Goal: Task Accomplishment & Management: Complete application form

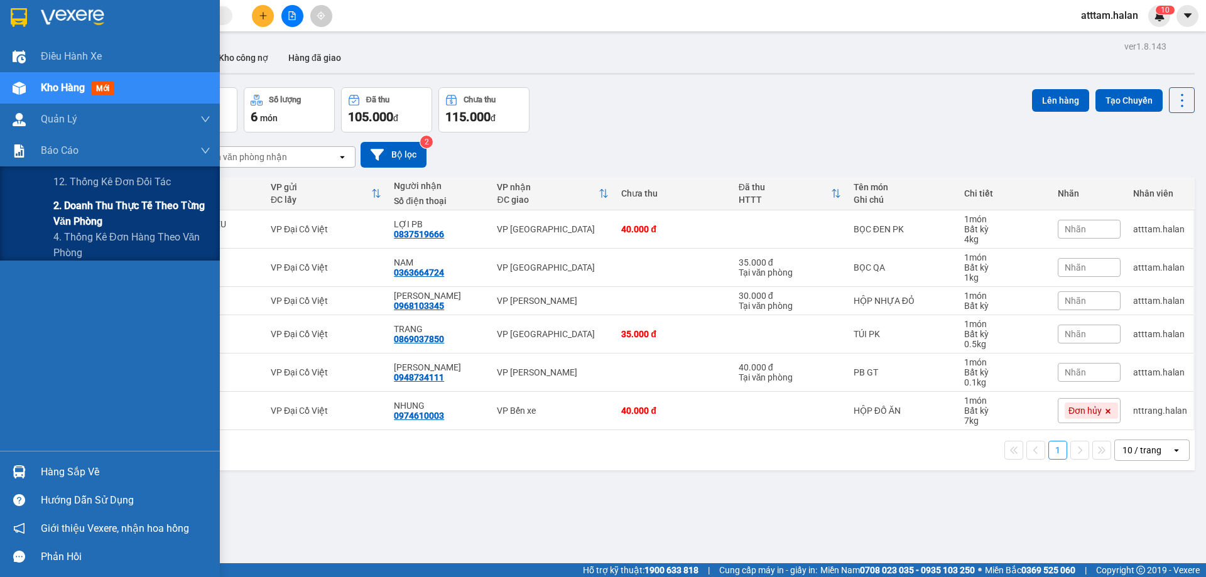
drag, startPoint x: 68, startPoint y: 206, endPoint x: 188, endPoint y: 223, distance: 121.2
click at [71, 206] on span "2. Doanh thu thực tế theo từng văn phòng" at bounding box center [131, 213] width 157 height 31
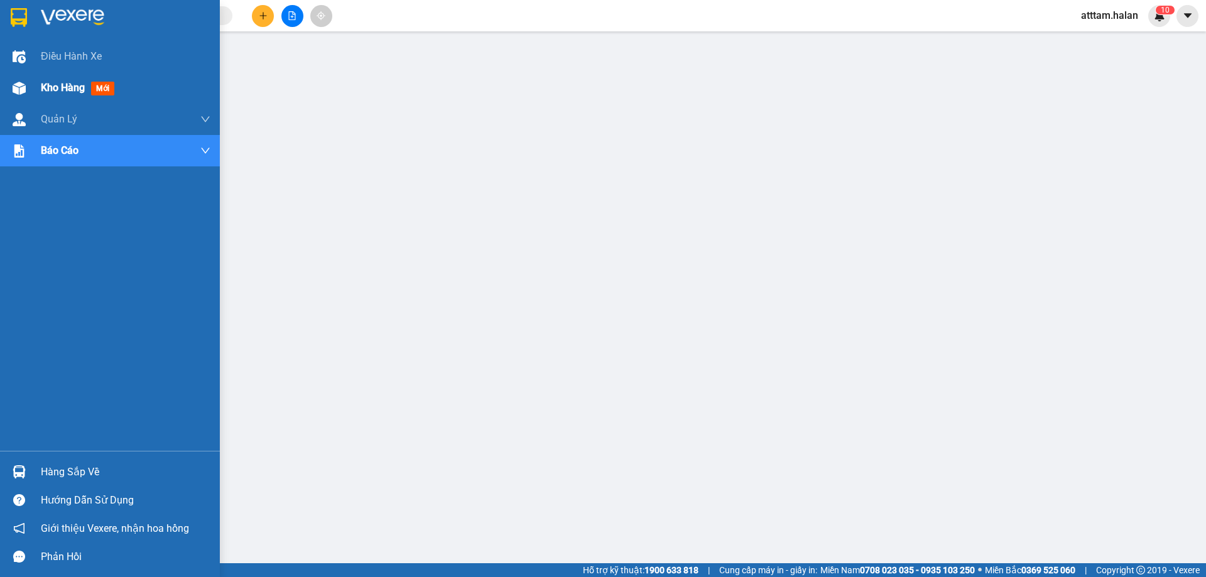
click at [52, 90] on span "Kho hàng" at bounding box center [63, 88] width 44 height 12
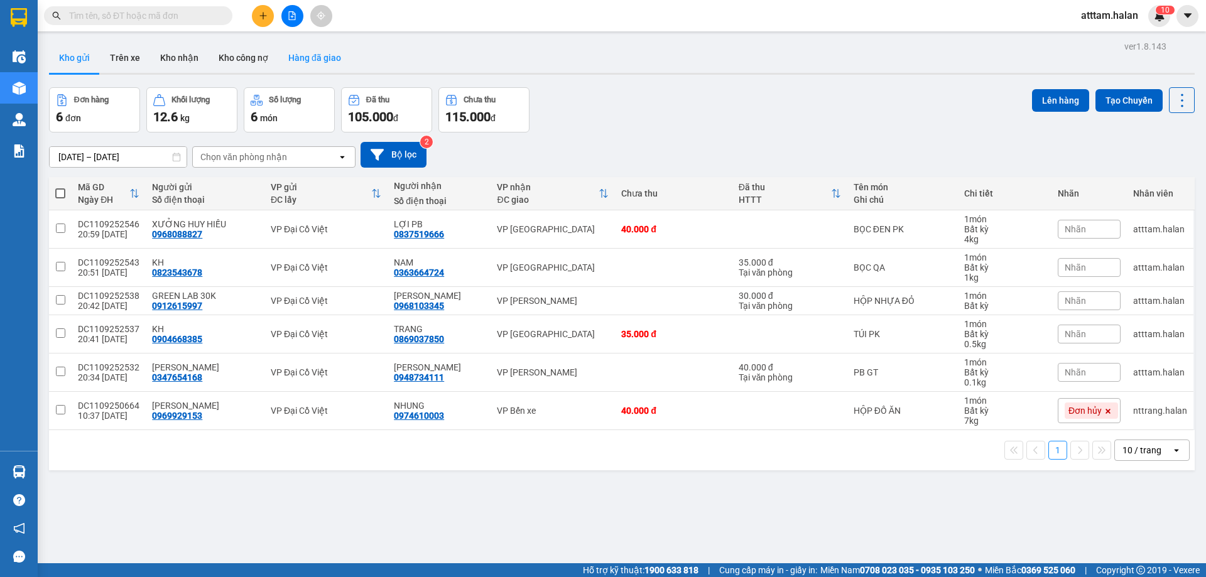
click at [301, 56] on button "Hàng đã giao" at bounding box center [314, 58] width 73 height 30
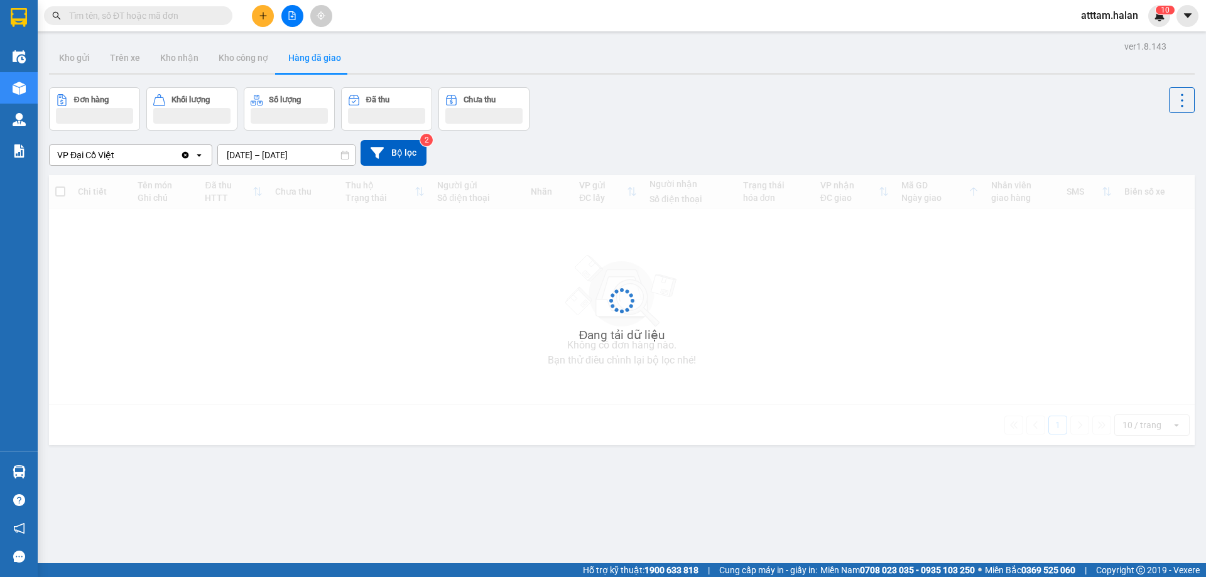
click at [241, 152] on input "10/09/2025 – 12/09/2025" at bounding box center [286, 155] width 137 height 20
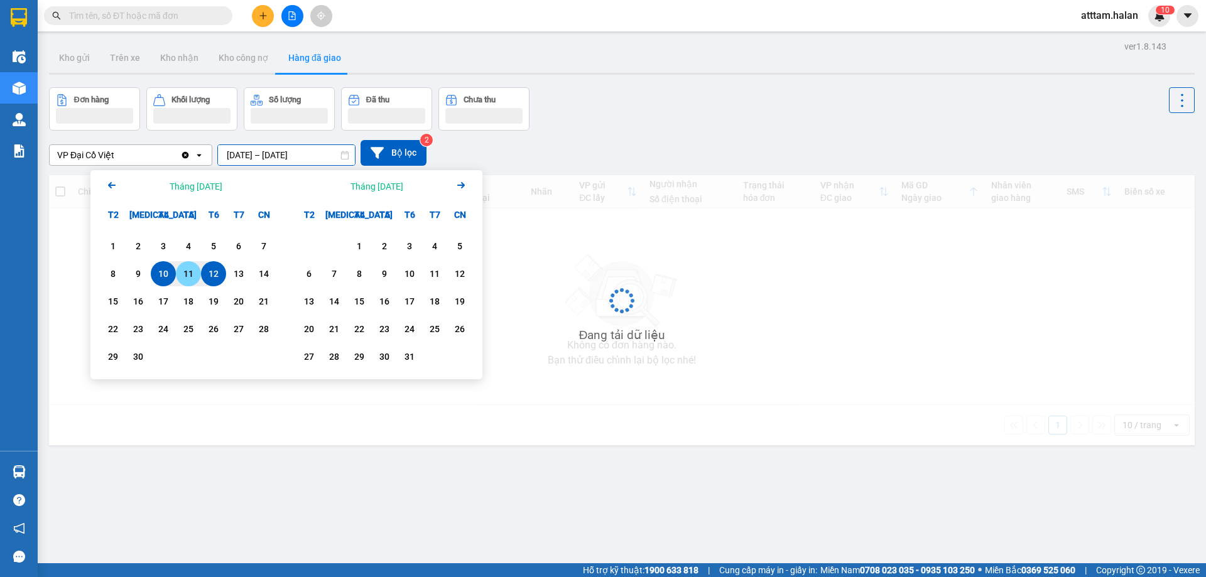
click at [188, 275] on div "11" at bounding box center [189, 273] width 18 height 15
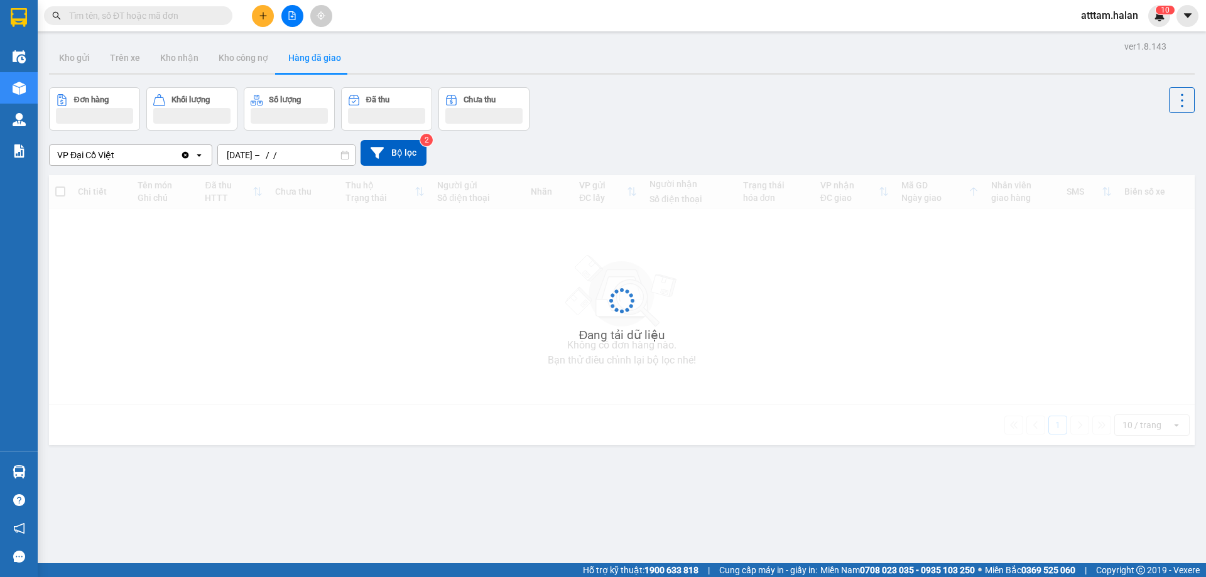
type input "[DATE] – [DATE]"
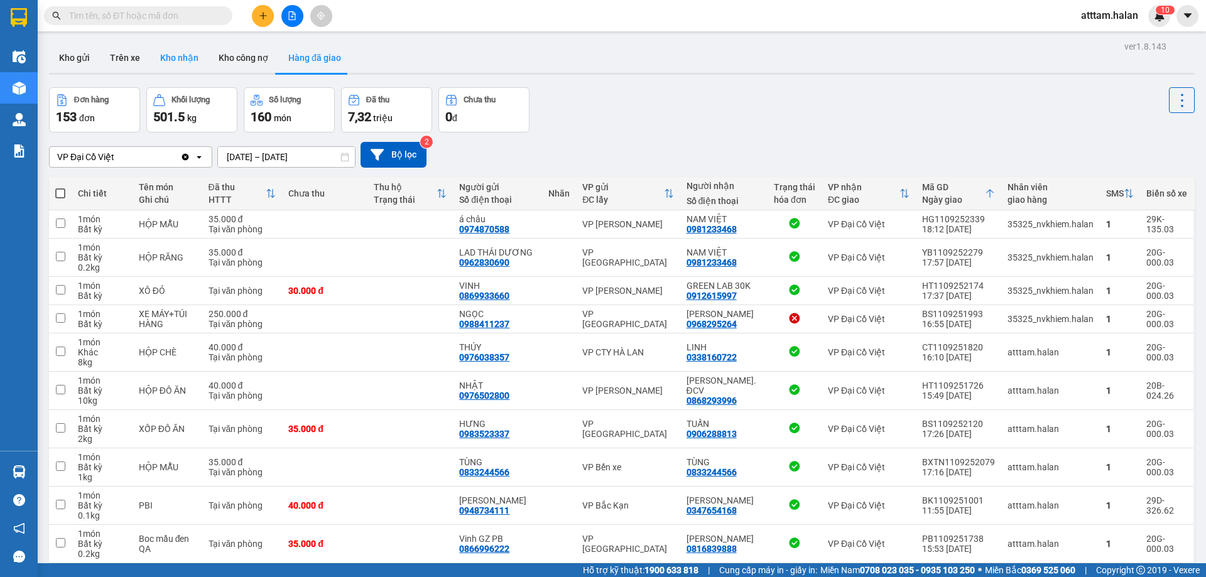
click at [182, 56] on button "Kho nhận" at bounding box center [179, 58] width 58 height 30
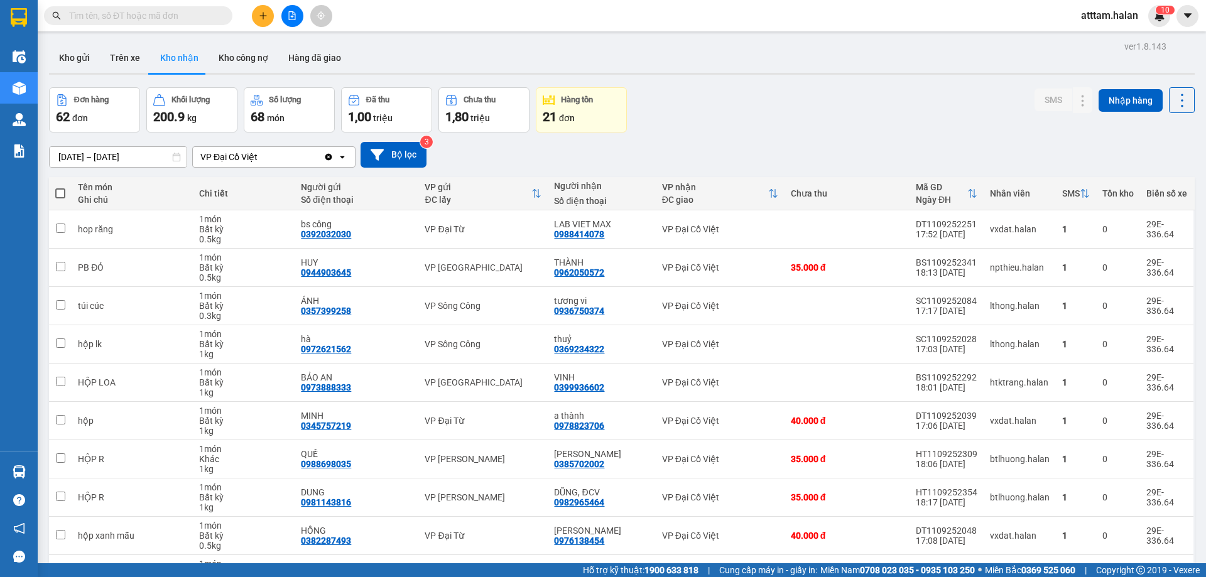
drag, startPoint x: 72, startPoint y: 148, endPoint x: 92, endPoint y: 156, distance: 22.3
click at [70, 149] on input "[DATE] – [DATE]" at bounding box center [118, 157] width 137 height 20
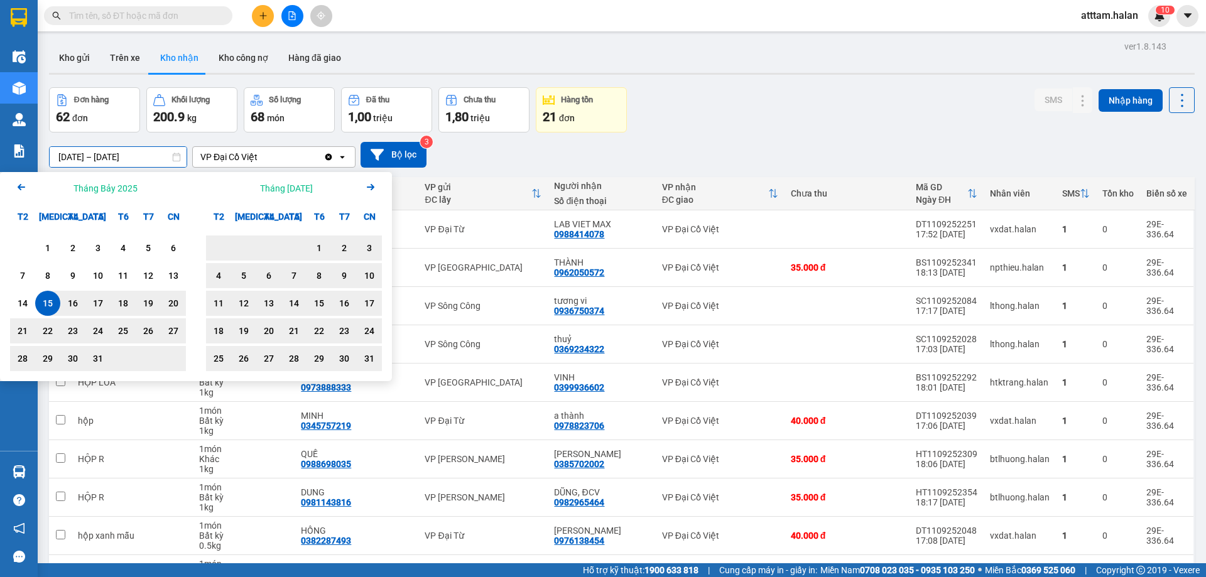
click at [371, 188] on icon "Next month." at bounding box center [371, 187] width 8 height 6
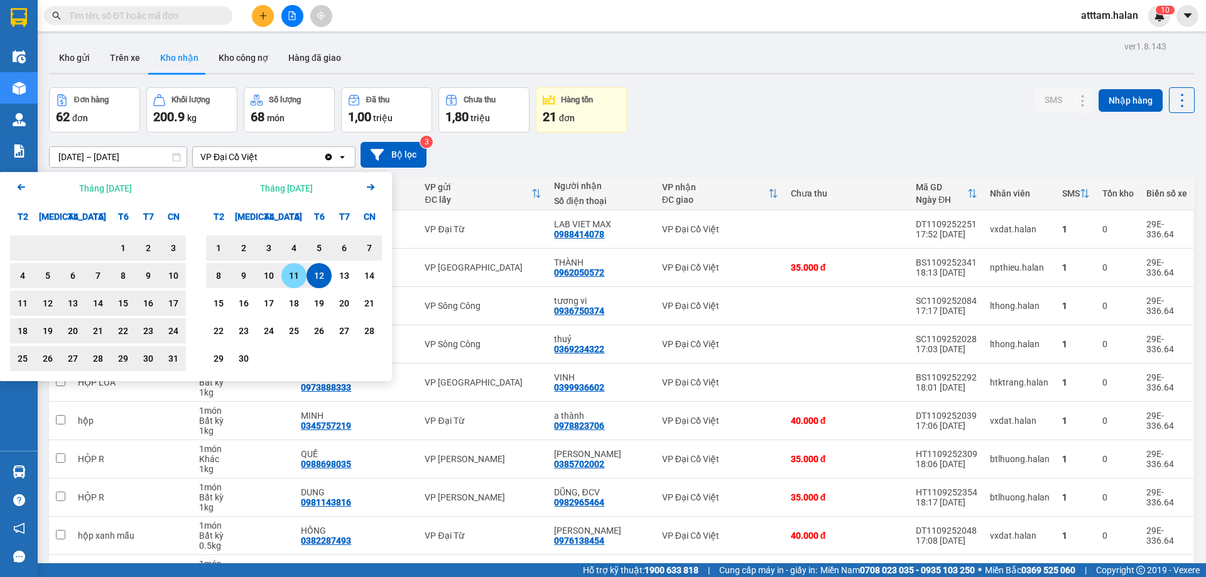
click at [295, 277] on div "11" at bounding box center [294, 275] width 18 height 15
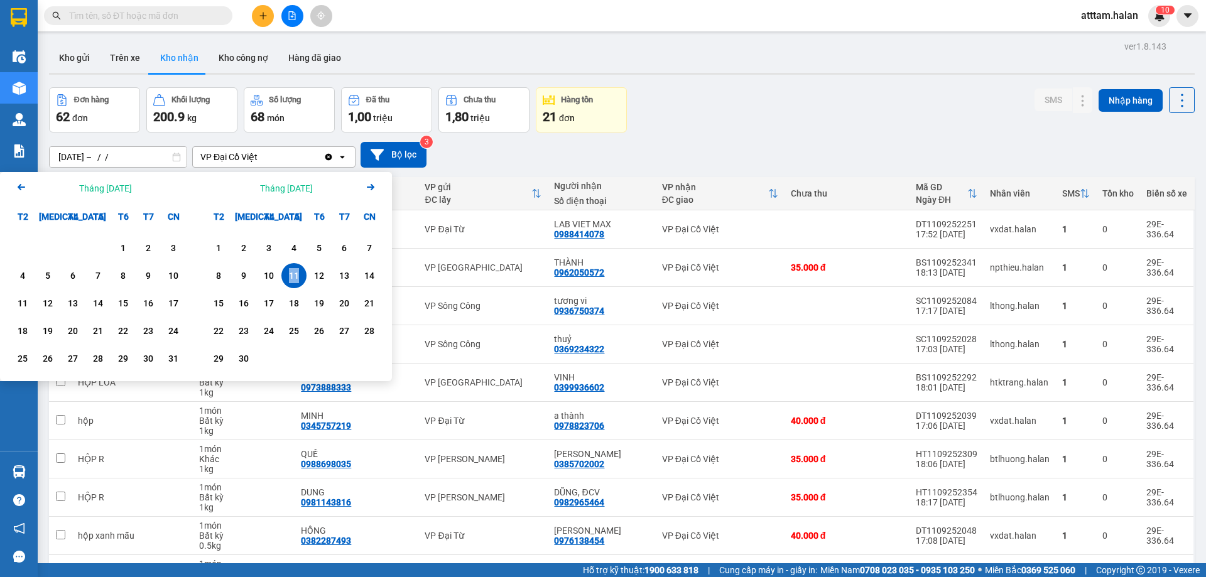
click at [295, 277] on div "11" at bounding box center [294, 275] width 18 height 15
type input "[DATE] – [DATE]"
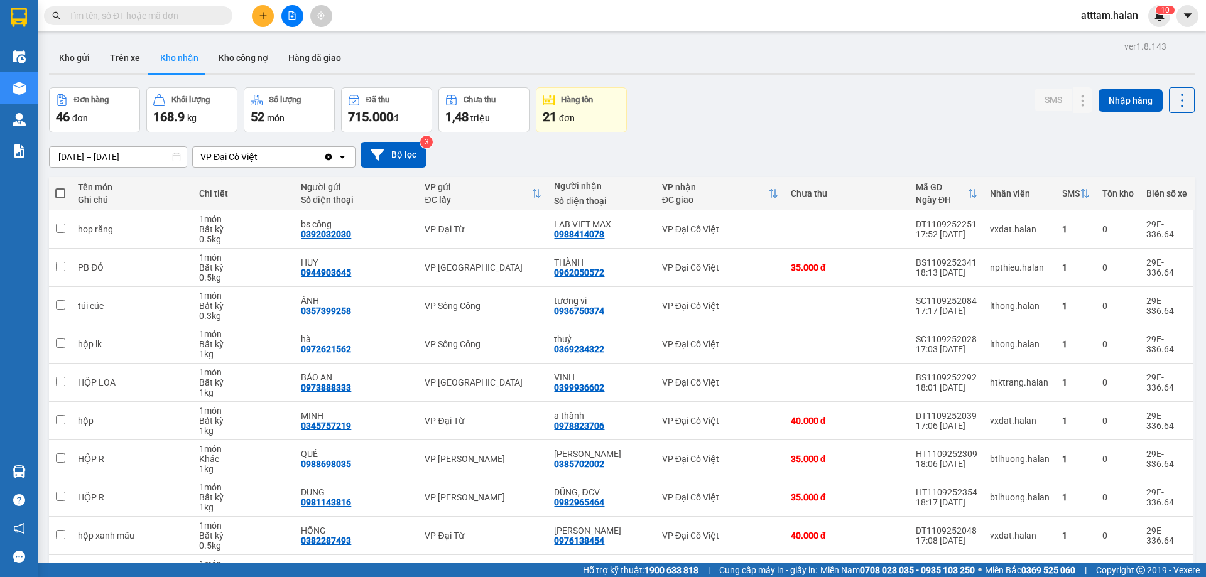
click at [262, 19] on icon "plus" at bounding box center [263, 15] width 9 height 9
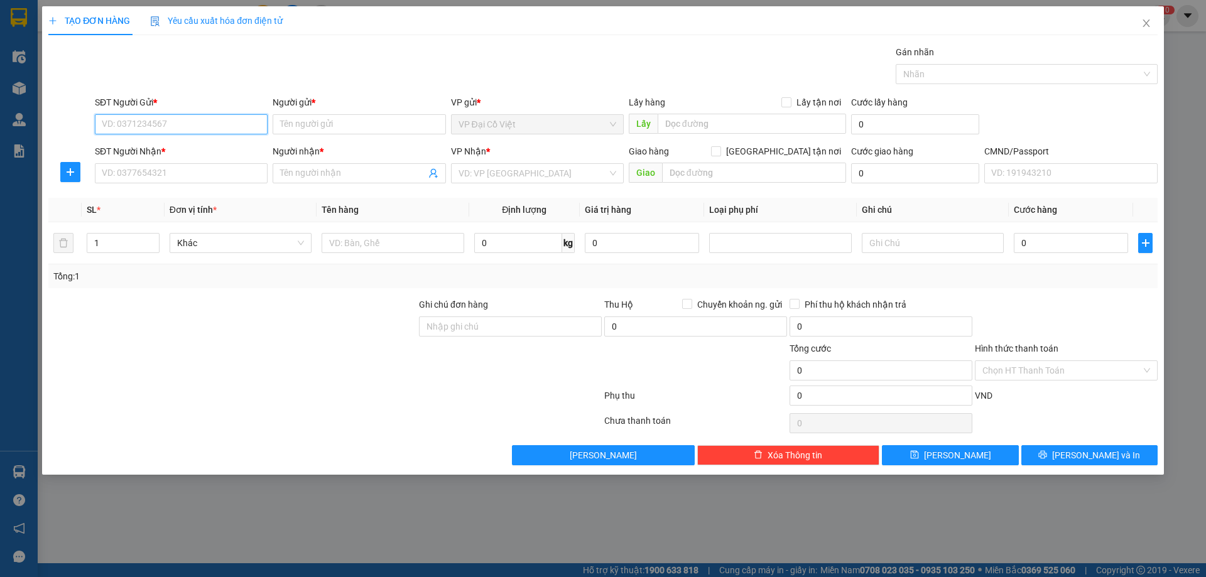
drag, startPoint x: 166, startPoint y: 124, endPoint x: 169, endPoint y: 115, distance: 9.1
click at [166, 122] on input "SĐT Người Gửi *" at bounding box center [181, 124] width 173 height 20
type input "0911408899"
click at [152, 154] on div "0911408899 - VP 87ĐCV" at bounding box center [181, 150] width 158 height 14
type input "VP 87ĐCV"
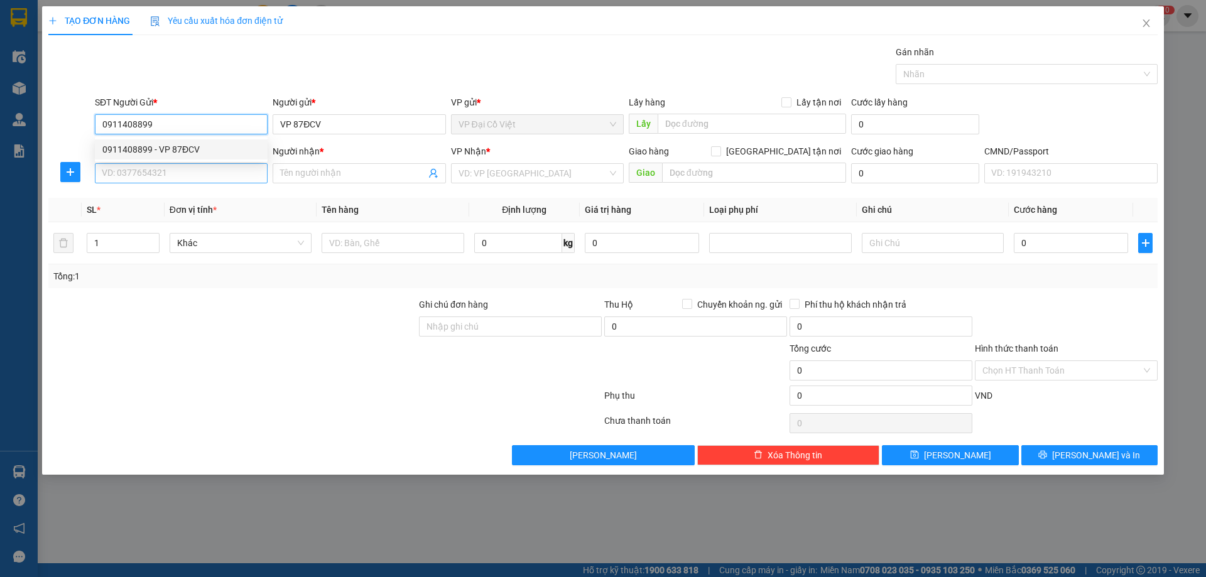
type input "0911408899"
click at [148, 174] on input "SĐT Người Nhận *" at bounding box center [181, 173] width 173 height 20
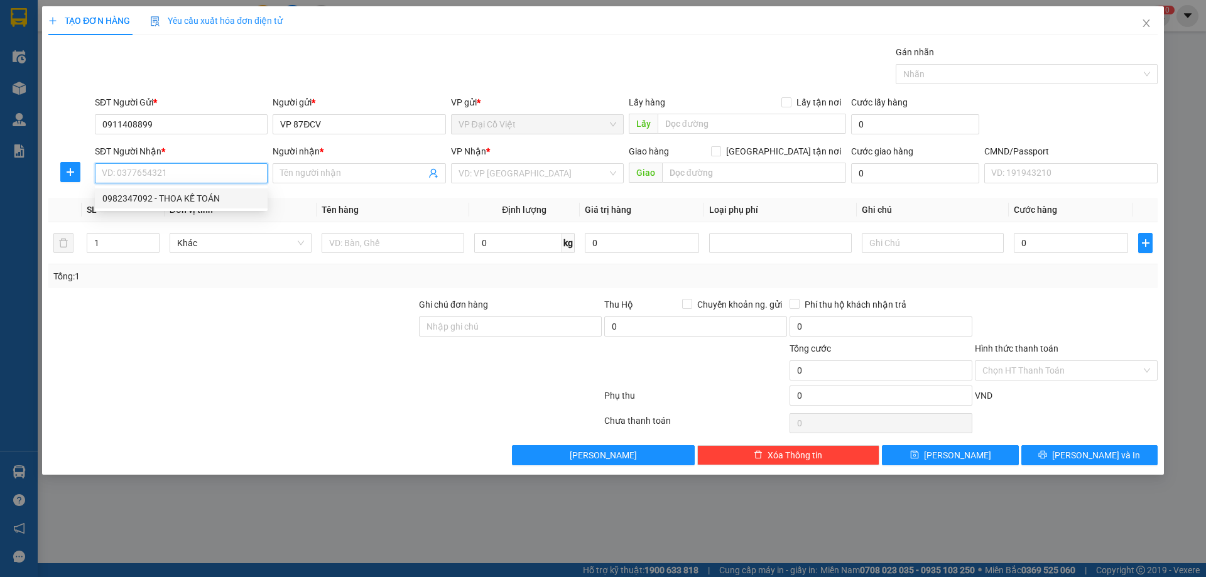
drag, startPoint x: 154, startPoint y: 193, endPoint x: 286, endPoint y: 219, distance: 134.9
click at [154, 197] on div "0982347092 - THOA KẾ TOÁN" at bounding box center [181, 199] width 158 height 14
type input "0982347092"
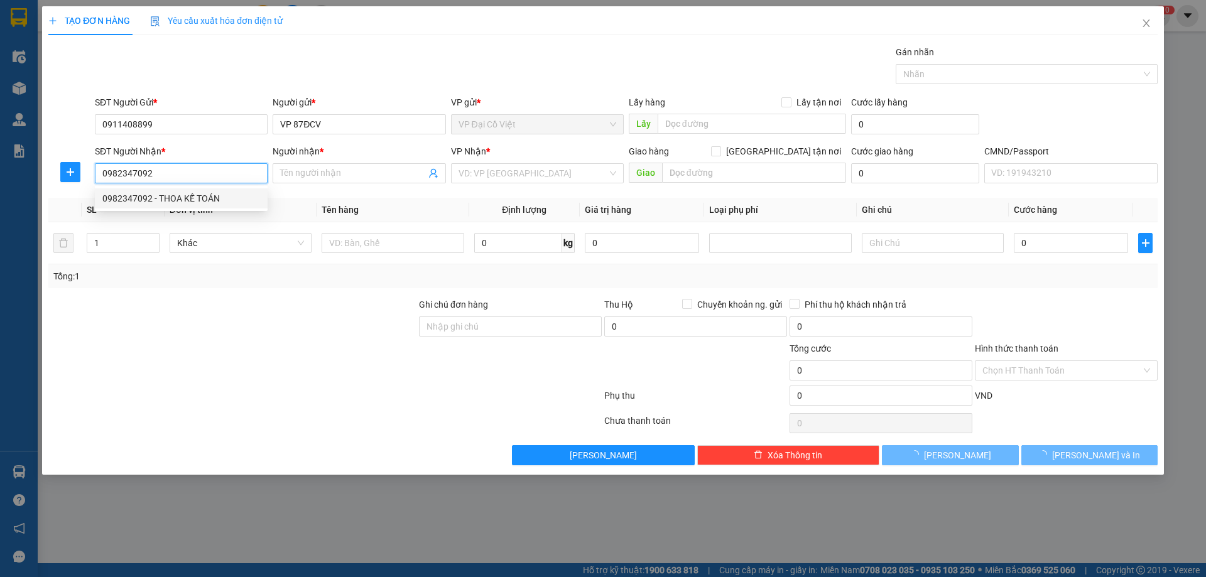
type input "THOA KẾ TOÁN"
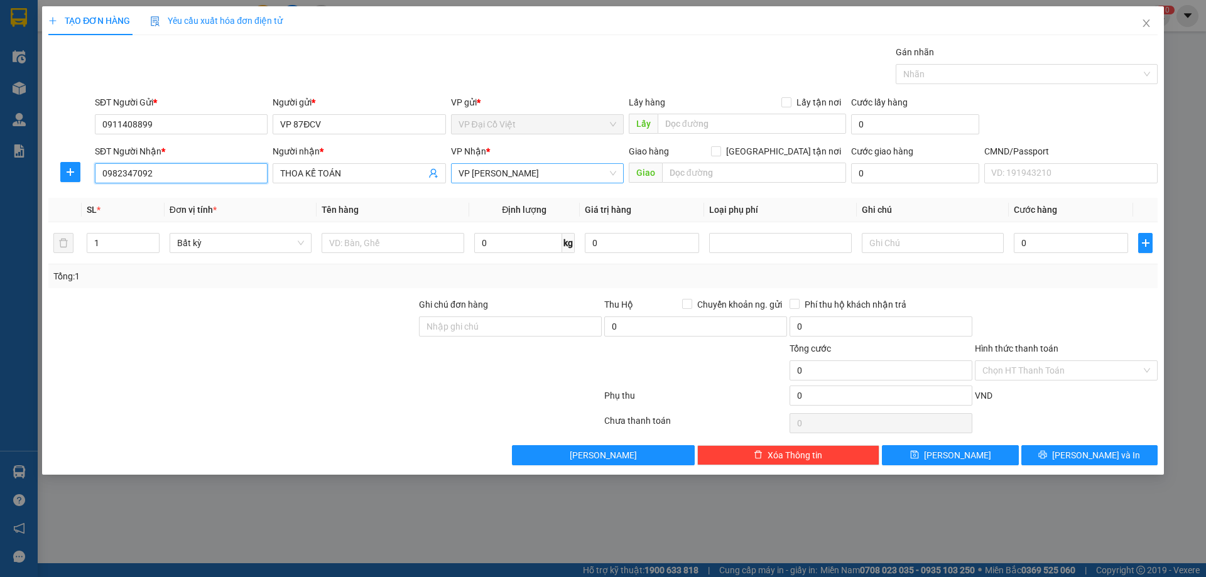
drag, startPoint x: 422, startPoint y: 204, endPoint x: 487, endPoint y: 180, distance: 69.2
click at [497, 172] on span "VP [PERSON_NAME]" at bounding box center [537, 173] width 158 height 19
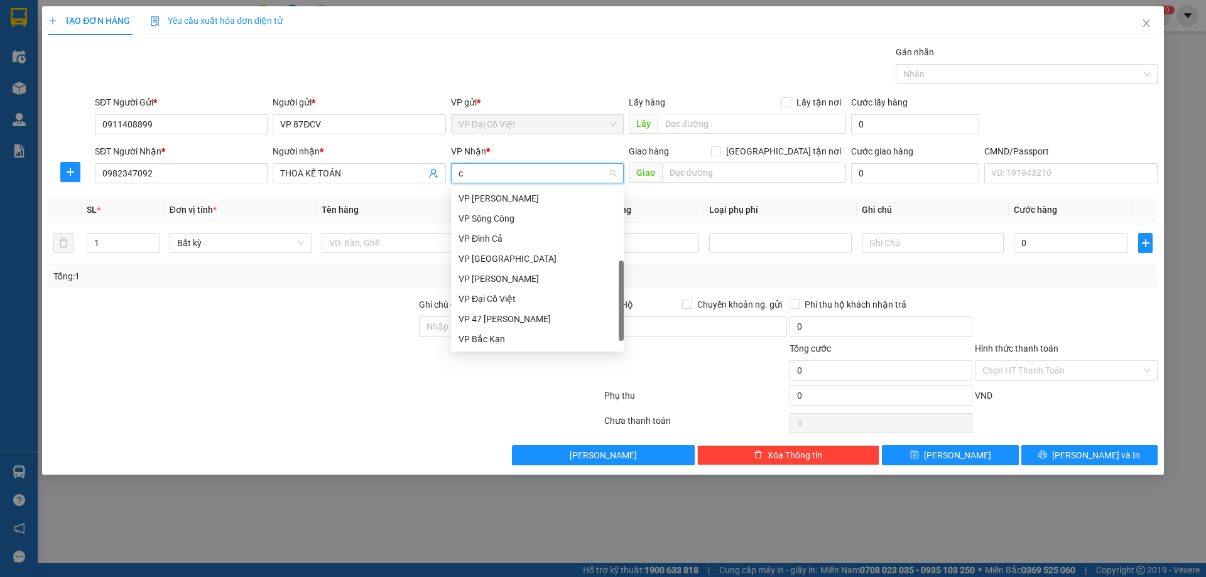
scroll to position [90, 0]
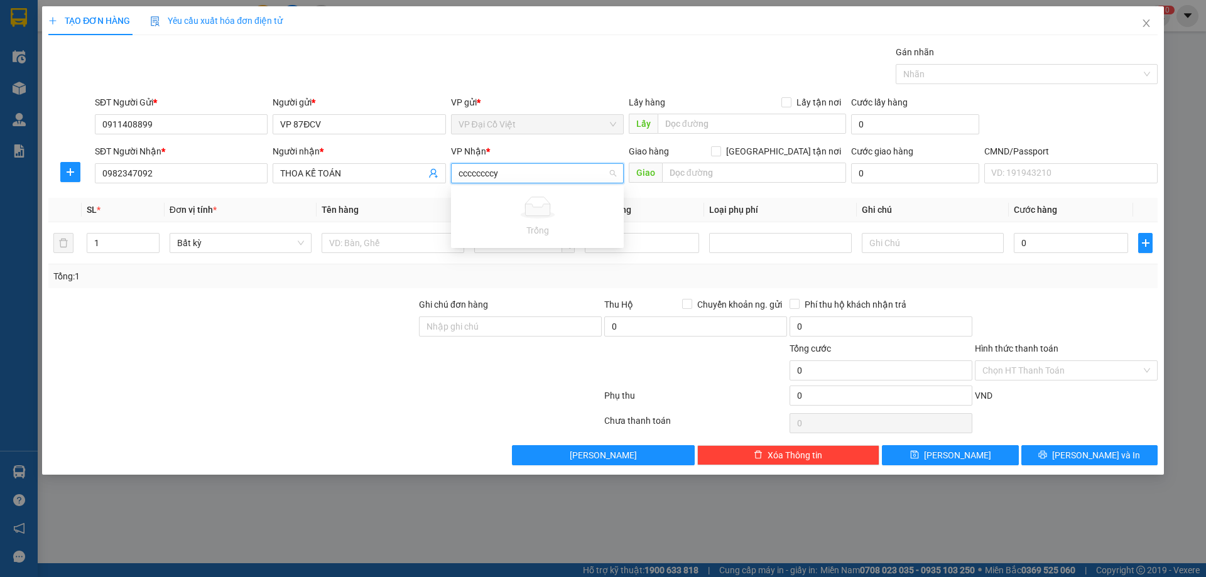
type input "ccccccccy"
click at [501, 163] on div "VP Nhận *" at bounding box center [537, 153] width 173 height 19
click at [541, 183] on div "VP [PERSON_NAME]" at bounding box center [537, 173] width 173 height 20
click at [541, 181] on span "VP [PERSON_NAME]" at bounding box center [537, 173] width 158 height 19
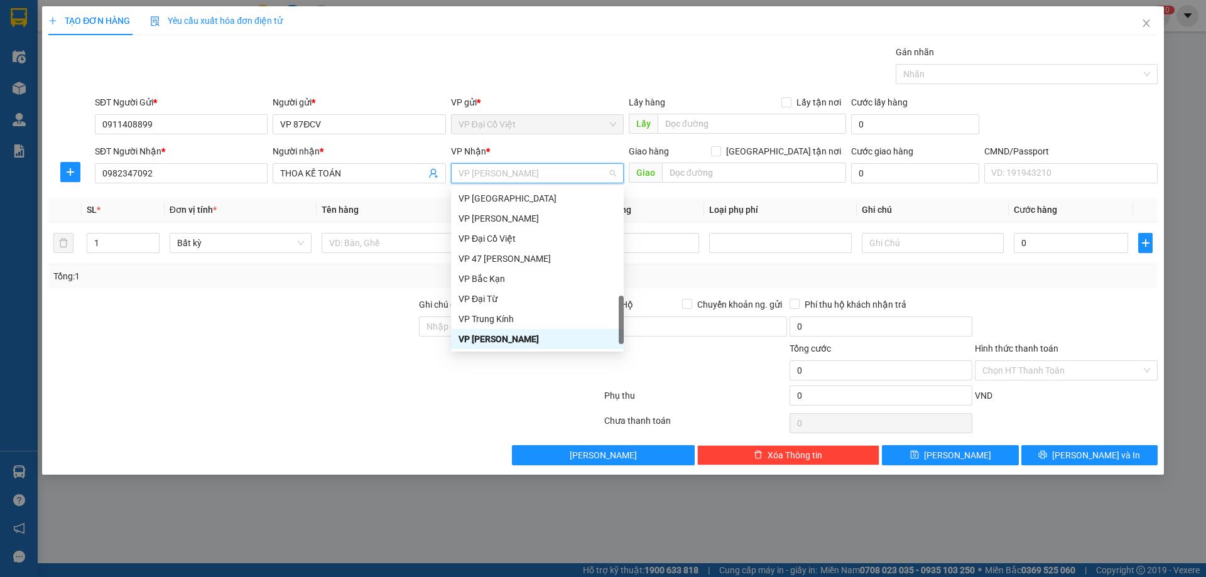
click at [541, 181] on span "VP [PERSON_NAME]" at bounding box center [537, 173] width 158 height 19
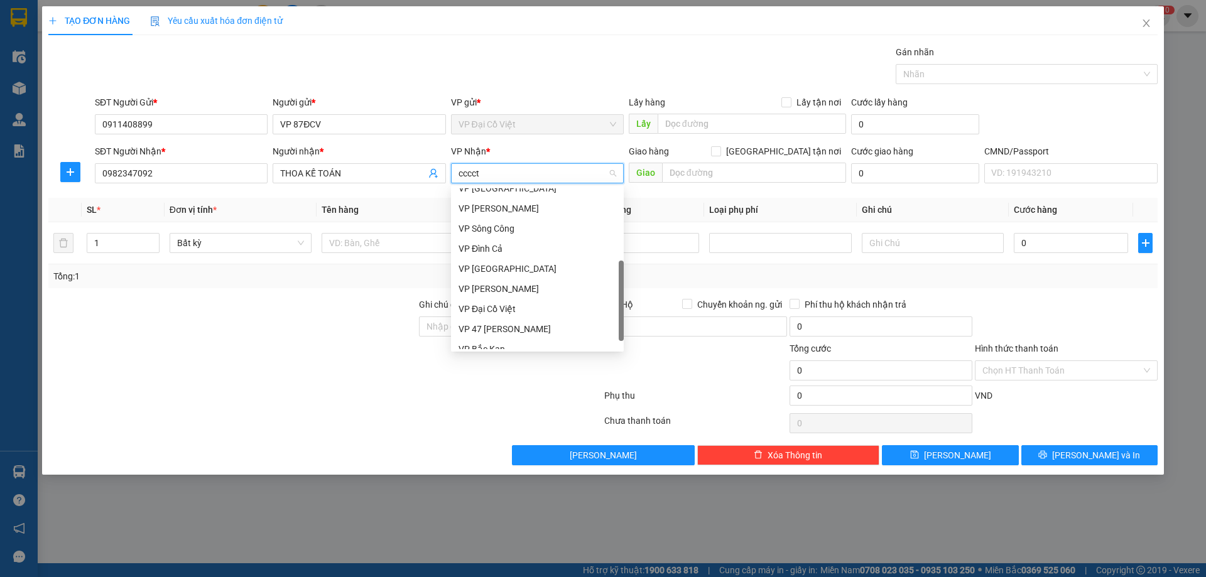
scroll to position [0, 0]
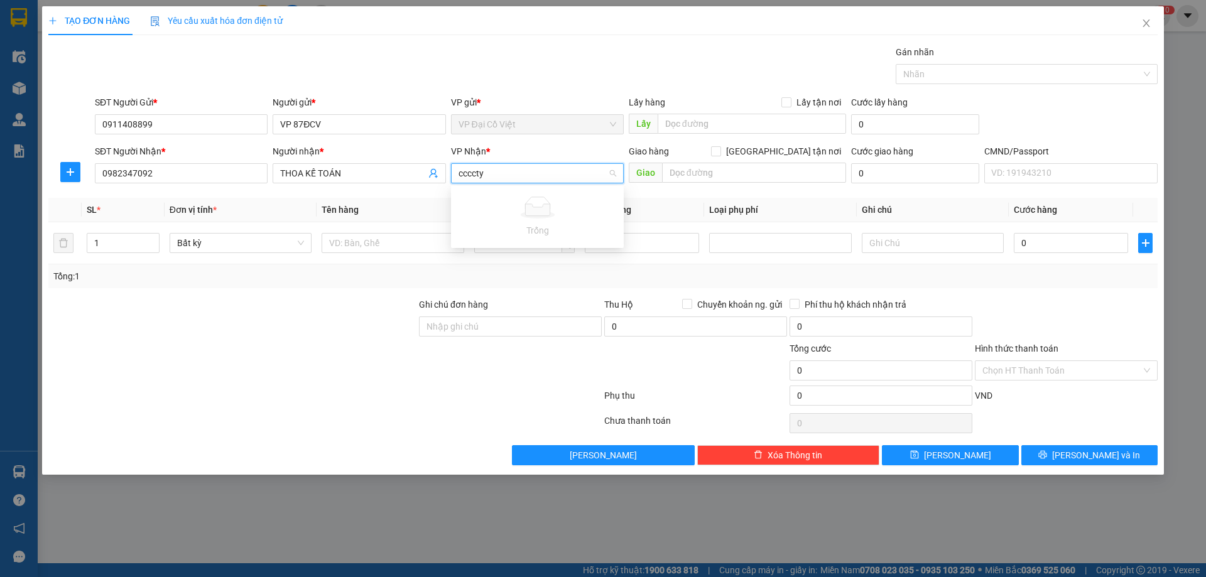
click at [488, 180] on input "ccccty" at bounding box center [532, 173] width 149 height 19
click at [487, 180] on input "ccccty" at bounding box center [532, 173] width 149 height 19
click at [487, 170] on input "ccccty" at bounding box center [532, 173] width 149 height 19
click at [506, 176] on input "cccctycty" at bounding box center [532, 173] width 149 height 19
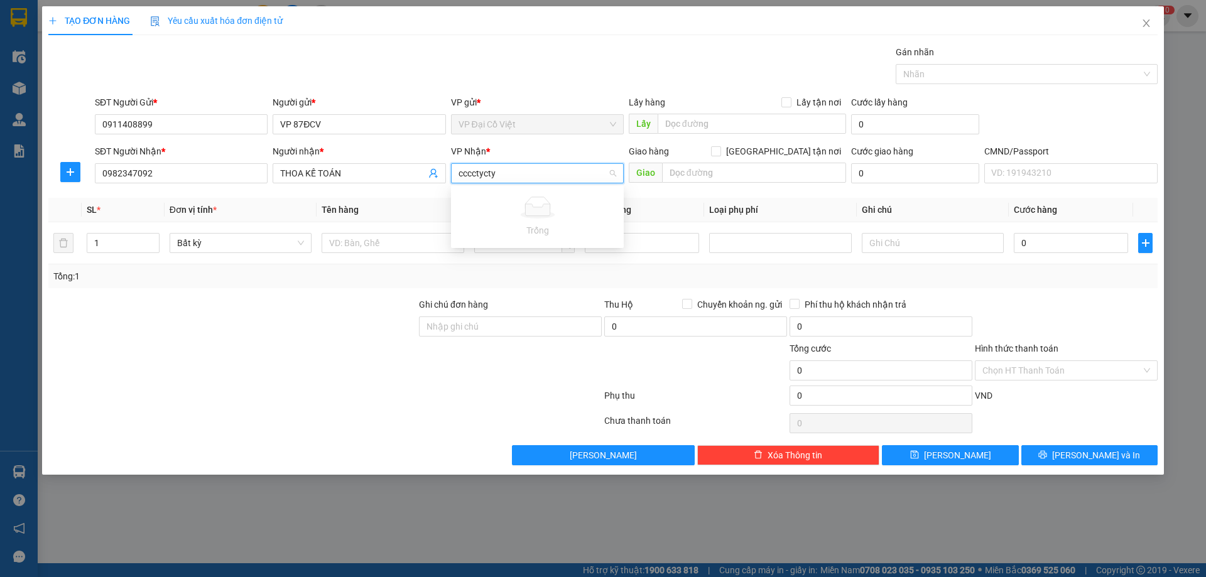
click at [506, 176] on input "cccctycty" at bounding box center [532, 173] width 149 height 19
type input "cty"
drag, startPoint x: 482, startPoint y: 193, endPoint x: 460, endPoint y: 221, distance: 35.8
click at [478, 198] on div "VP CTY HÀ LAN" at bounding box center [537, 199] width 158 height 14
click at [389, 237] on input "text" at bounding box center [393, 243] width 142 height 20
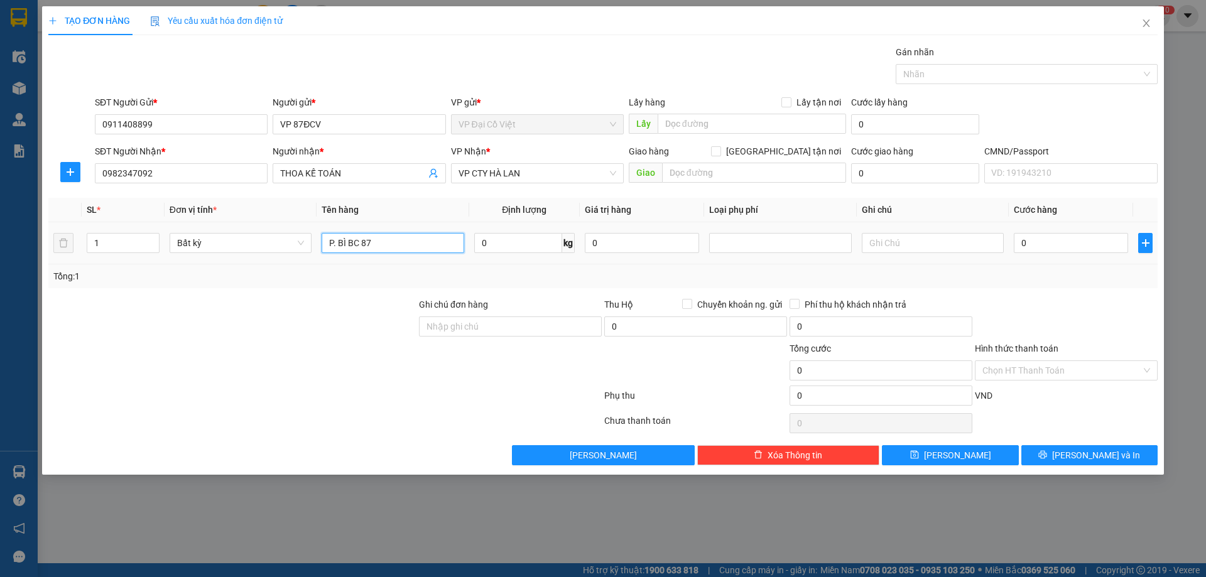
type input "P. BÌ BC 87"
click at [1049, 365] on input "Hình thức thanh toán" at bounding box center [1061, 370] width 159 height 19
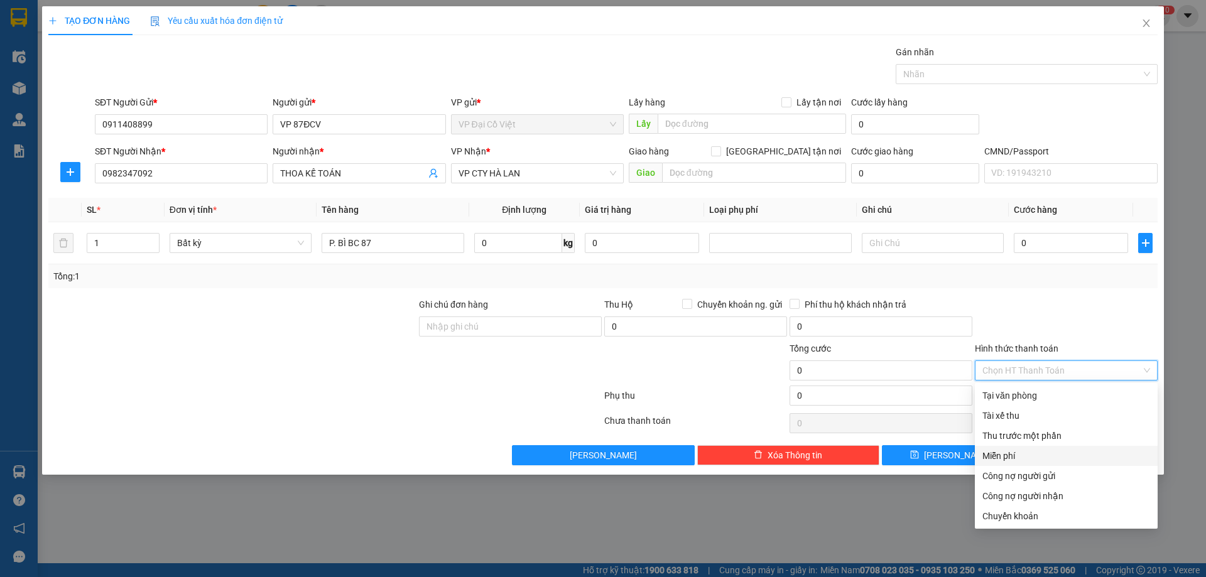
click at [1000, 460] on div "Miễn phí" at bounding box center [1066, 456] width 168 height 14
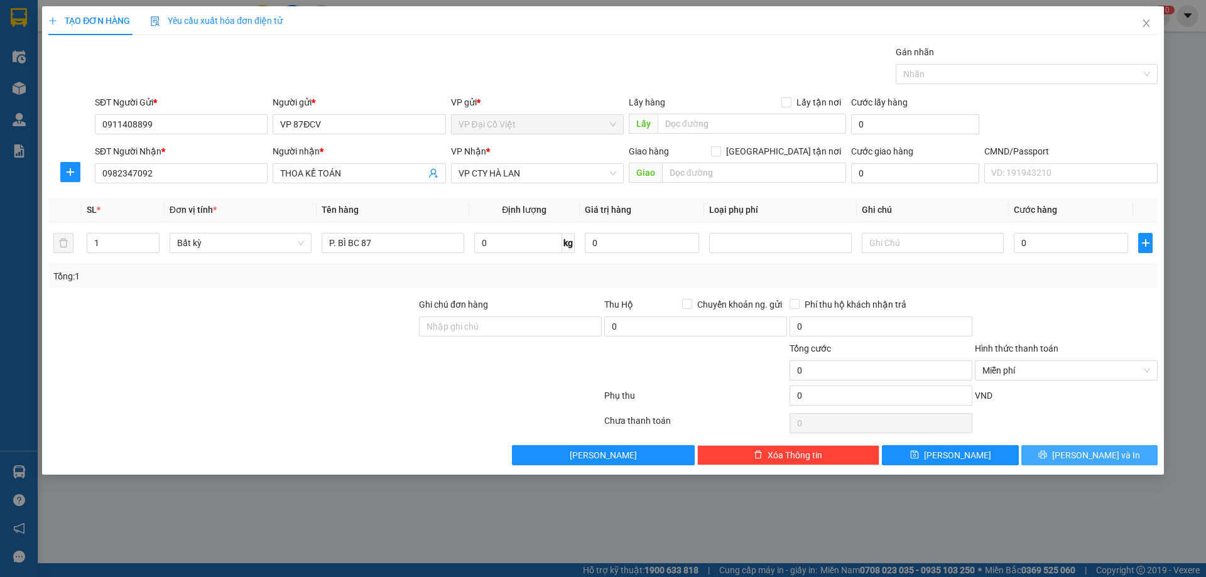
click at [1094, 452] on span "[PERSON_NAME] và In" at bounding box center [1096, 455] width 88 height 14
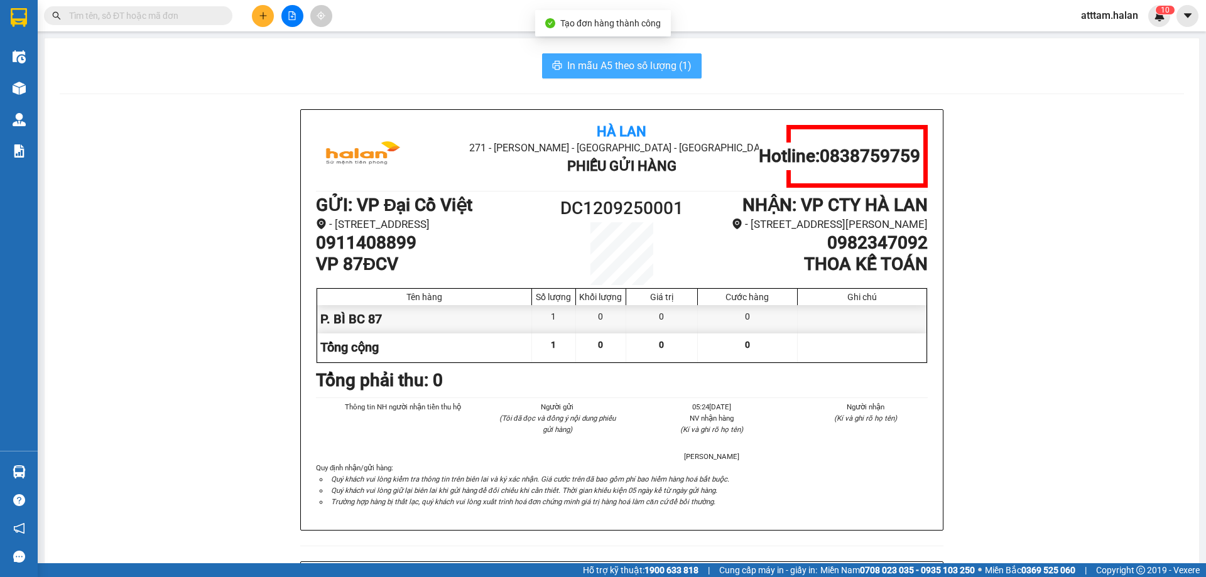
click at [568, 66] on span "In mẫu A5 theo số lượng (1)" at bounding box center [629, 66] width 124 height 16
click at [570, 66] on span "In mẫu A5 theo số lượng (1)" at bounding box center [629, 66] width 124 height 16
